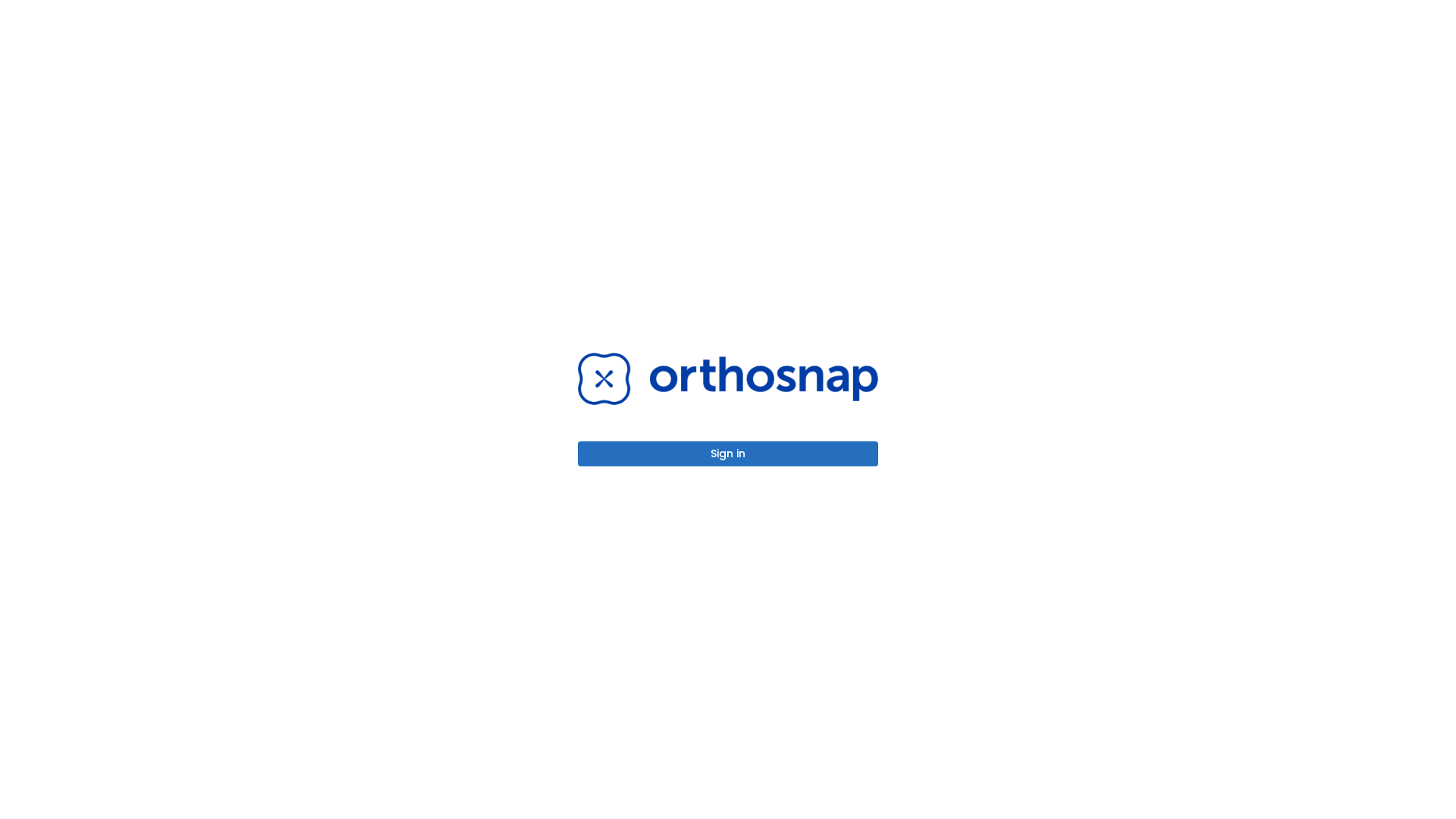
click at [728, 453] on button "Sign in" at bounding box center [727, 454] width 300 height 25
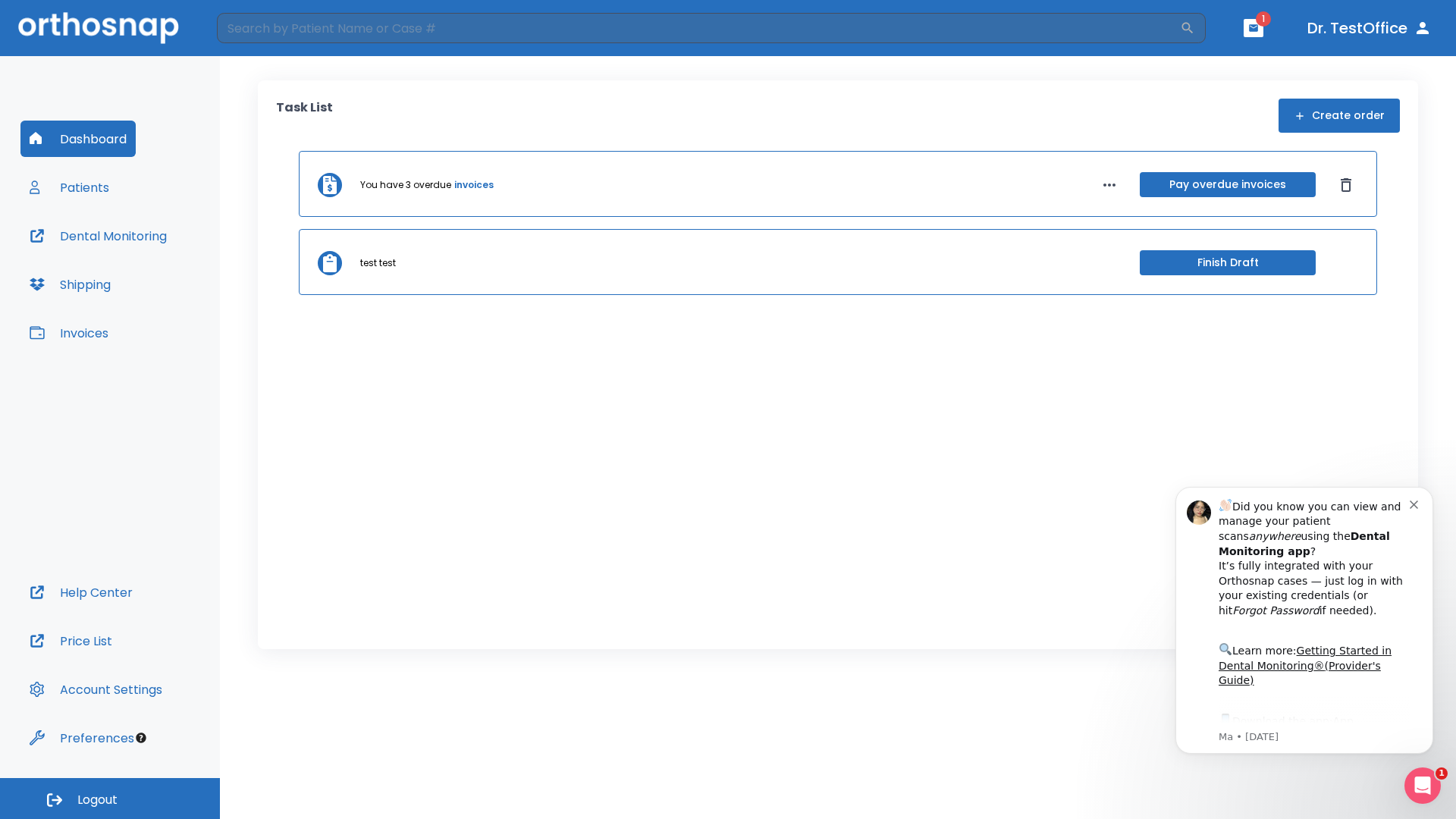
click at [110, 799] on span "Logout" at bounding box center [97, 800] width 40 height 16
